Goal: Navigation & Orientation: Find specific page/section

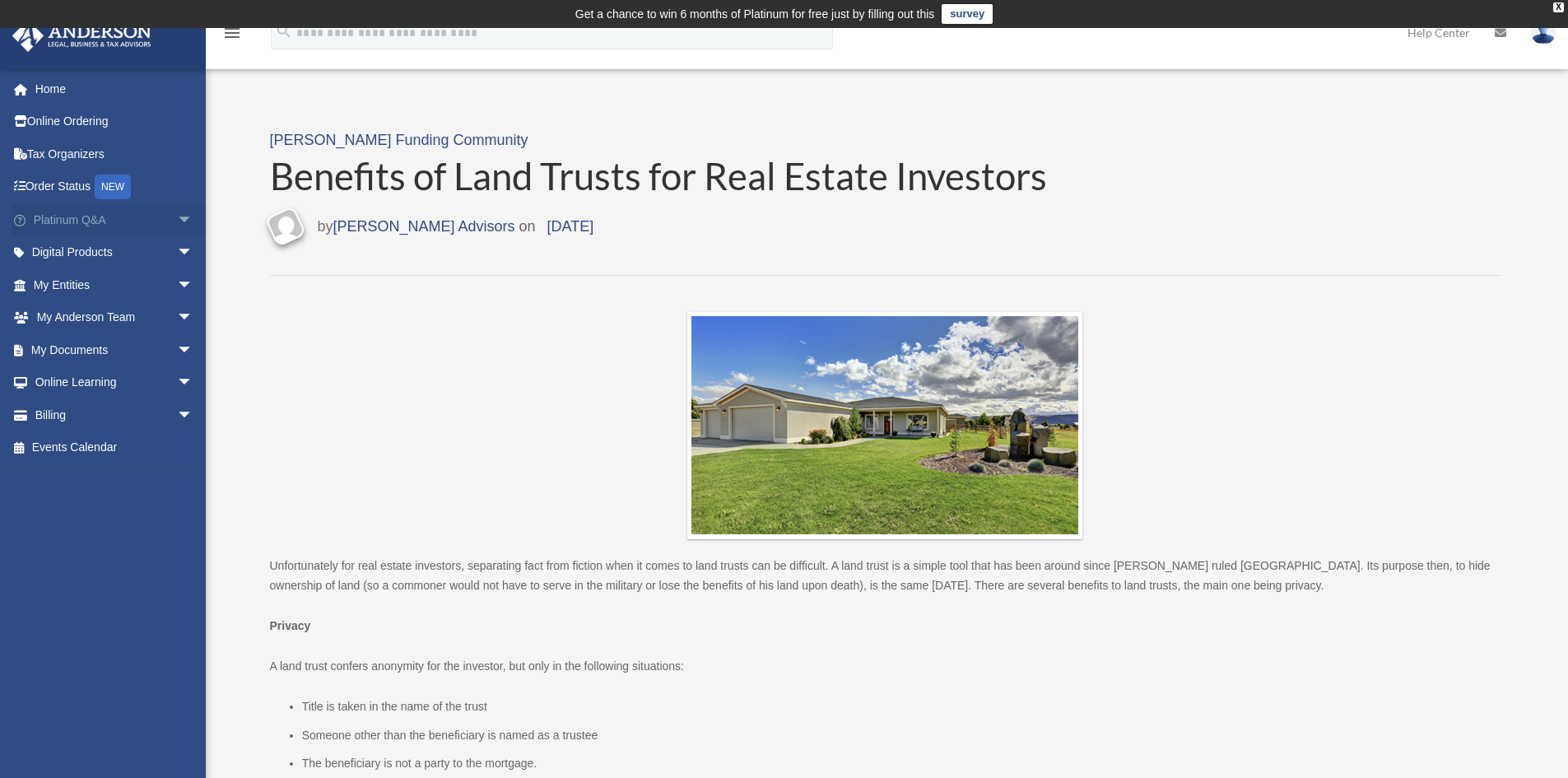
click at [177, 214] on span "arrow_drop_down" at bounding box center [193, 220] width 33 height 34
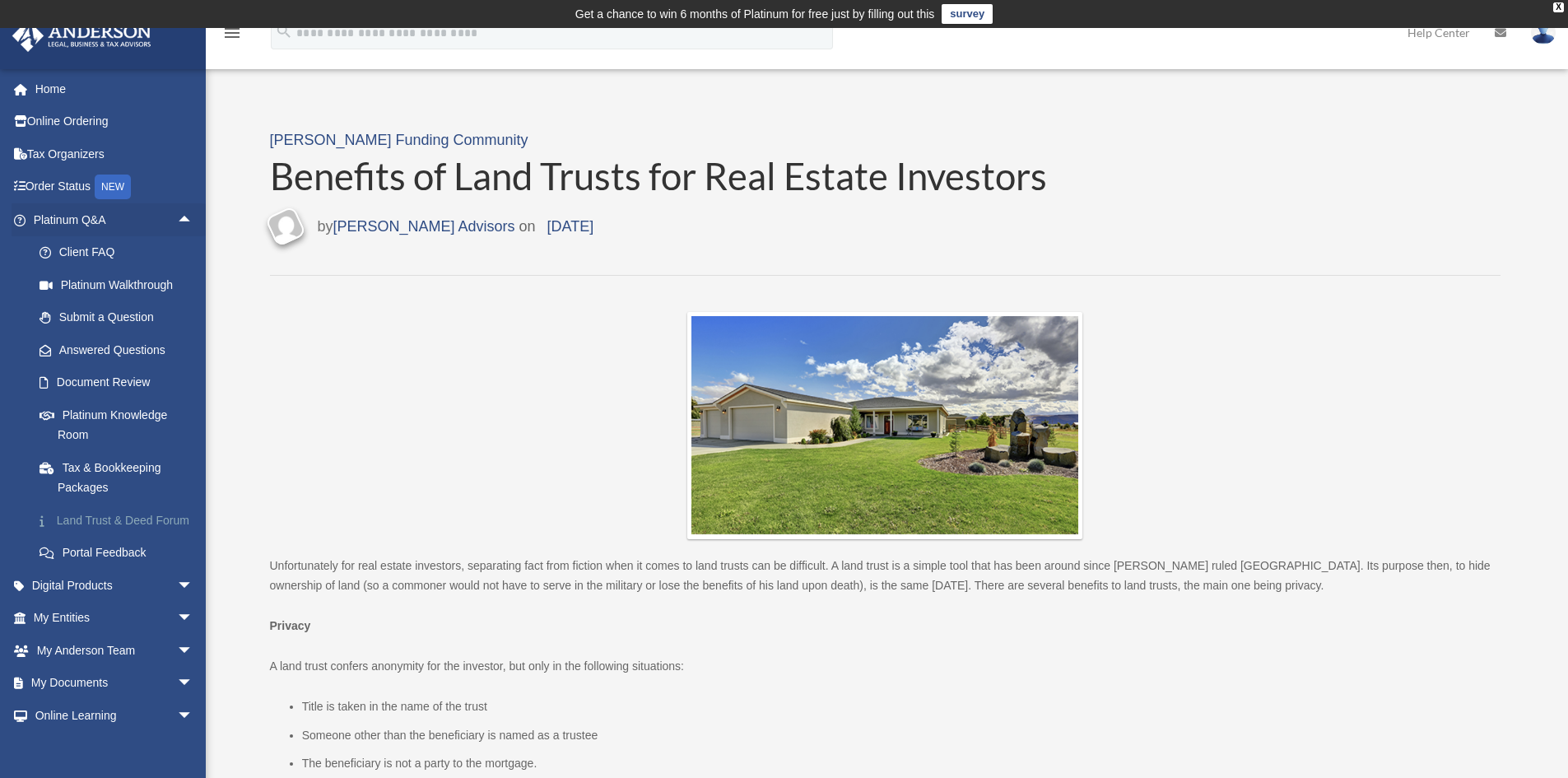
click at [107, 519] on link "Land Trust & Deed Forum" at bounding box center [121, 521] width 195 height 33
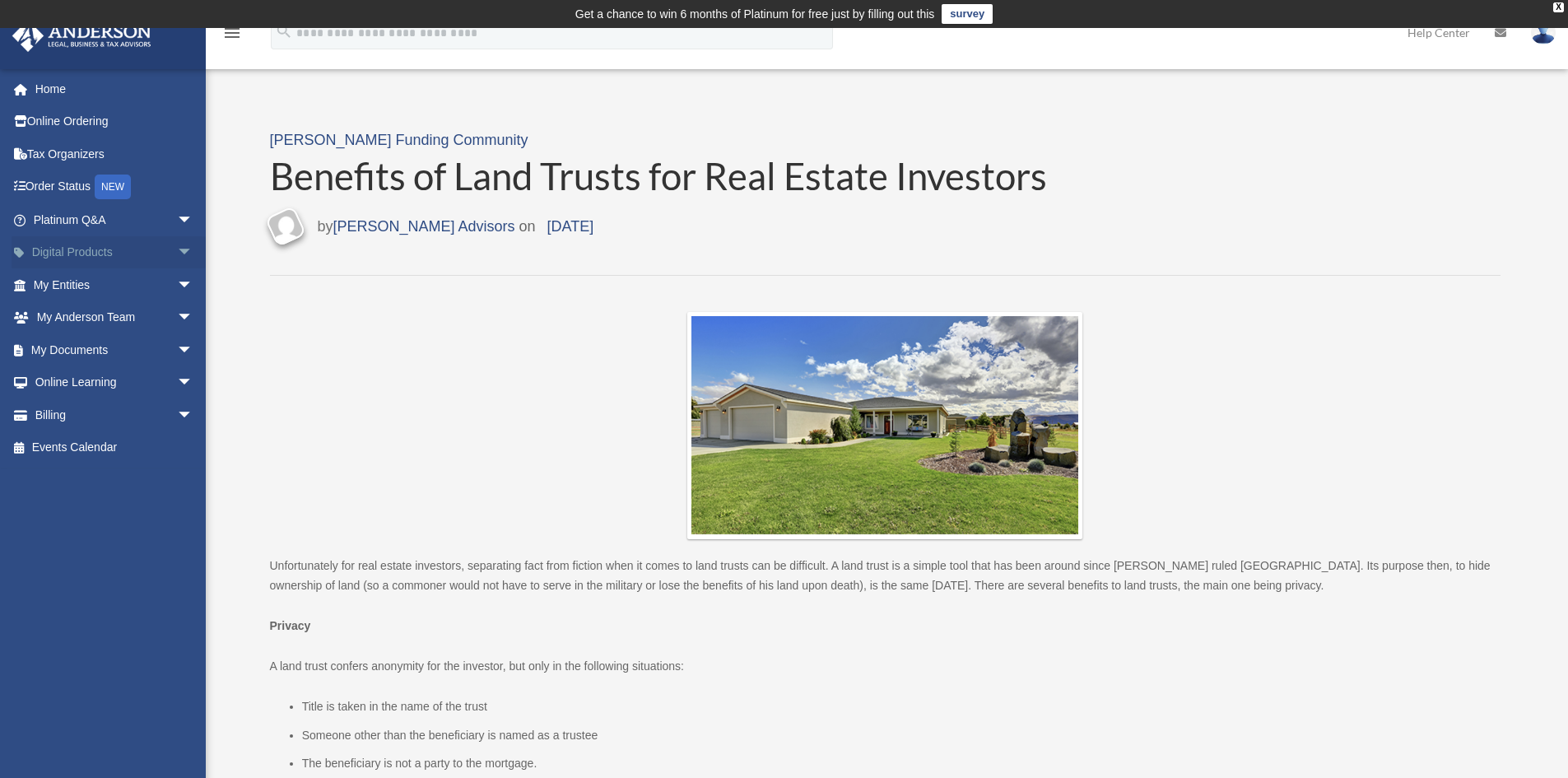
click at [177, 250] on span "arrow_drop_down" at bounding box center [193, 253] width 33 height 34
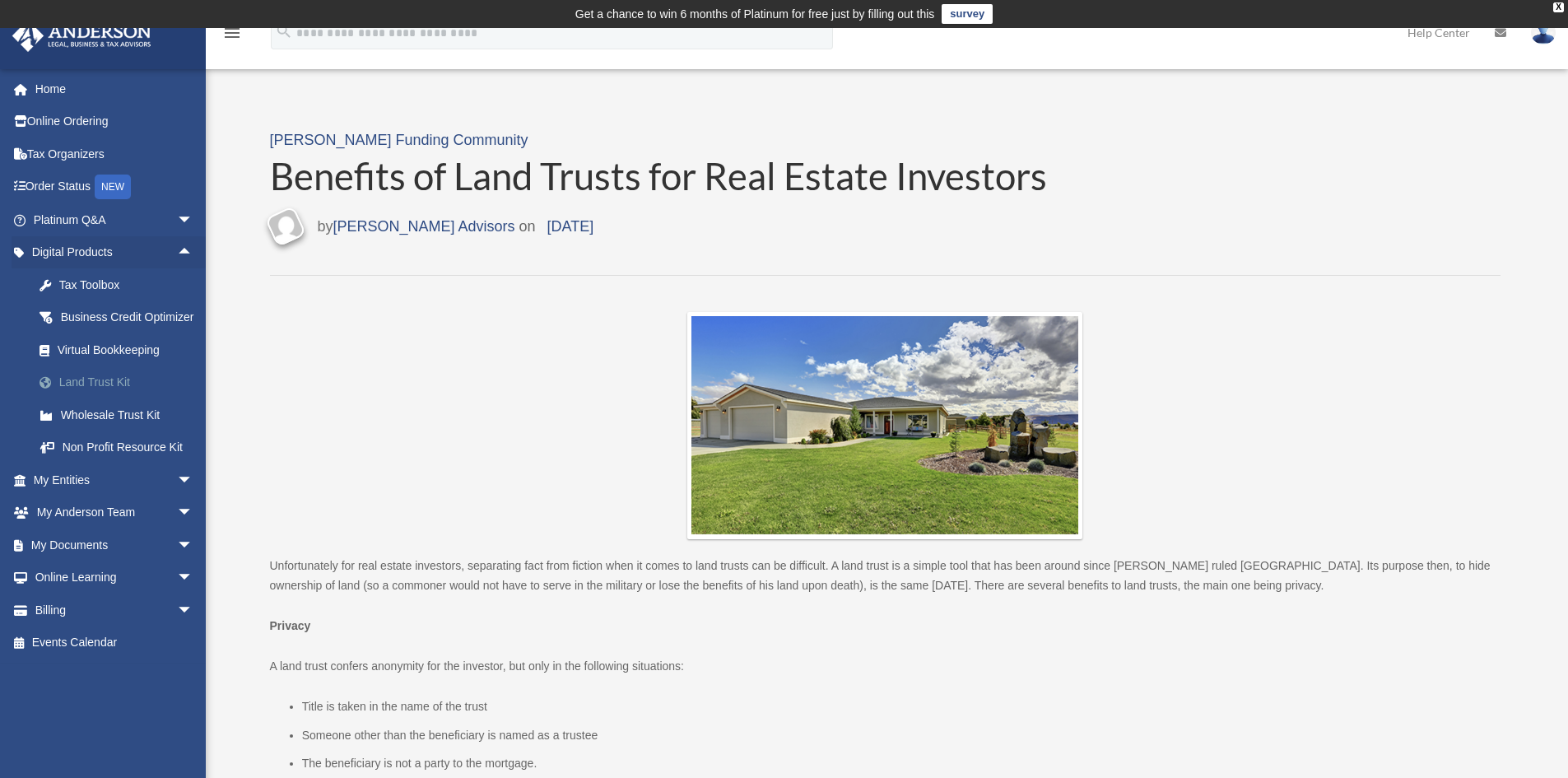
click at [102, 393] on div "Land Trust Kit" at bounding box center [128, 383] width 140 height 21
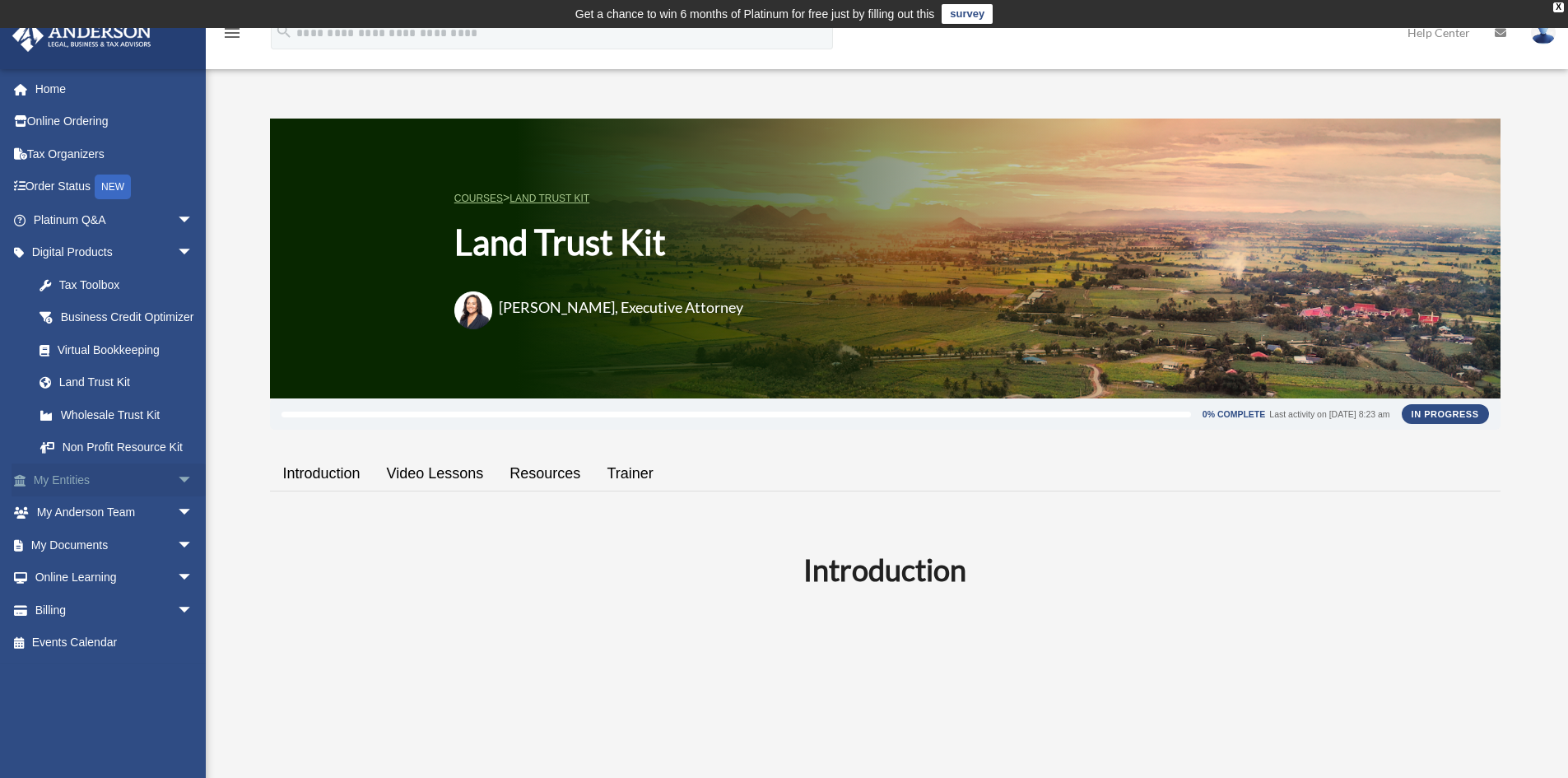
click at [177, 497] on span "arrow_drop_down" at bounding box center [193, 480] width 33 height 34
